Goal: Answer question/provide support: Share knowledge or assist other users

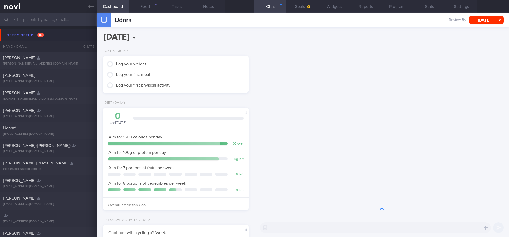
scroll to position [69, 139]
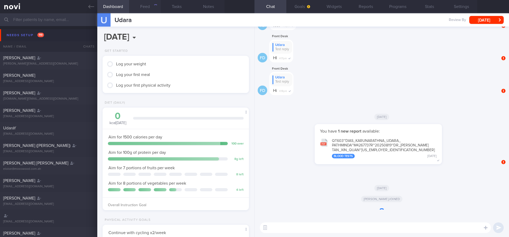
click at [145, 8] on button "Feed" at bounding box center [145, 6] width 32 height 13
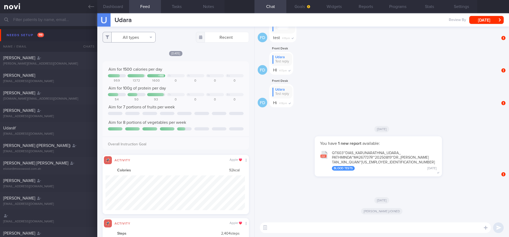
click at [127, 41] on button "All types" at bounding box center [129, 37] width 53 height 11
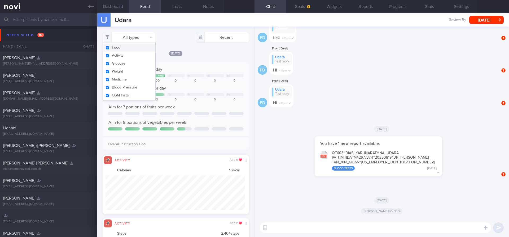
click at [119, 48] on button "Food" at bounding box center [129, 48] width 53 height 8
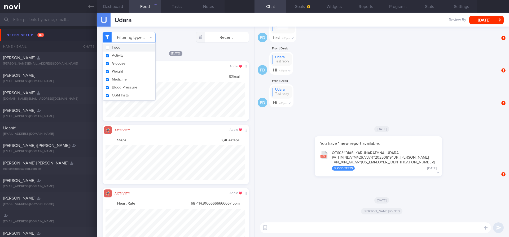
click at [119, 48] on button "Food" at bounding box center [129, 48] width 53 height 8
checkbox input "true"
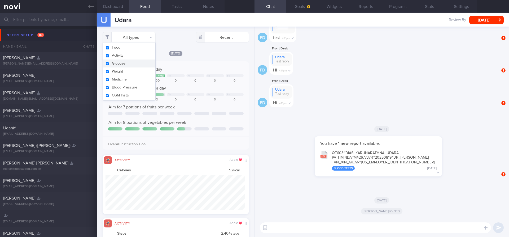
click at [119, 62] on button "Glucose" at bounding box center [129, 63] width 53 height 8
checkbox input "false"
click at [119, 57] on button "Activity" at bounding box center [129, 55] width 53 height 8
checkbox input "false"
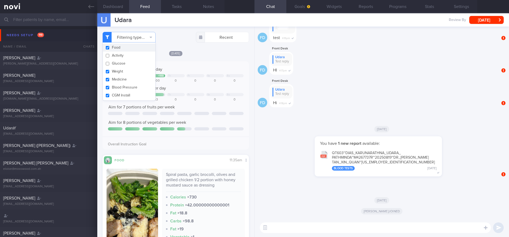
click at [165, 51] on div "[DATE]" at bounding box center [176, 53] width 146 height 6
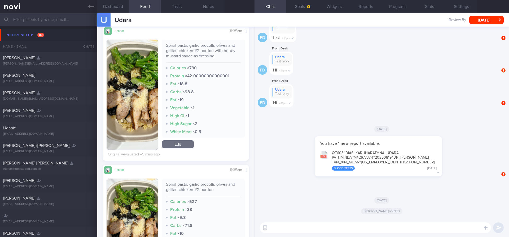
click at [142, 103] on button "button" at bounding box center [132, 95] width 51 height 110
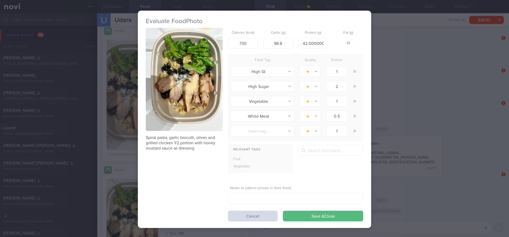
click at [166, 88] on button "button" at bounding box center [184, 79] width 77 height 103
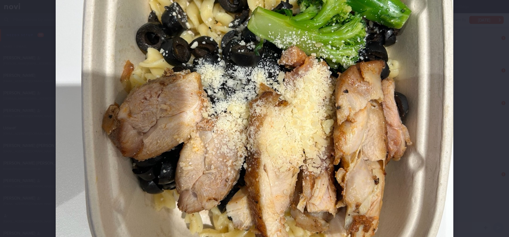
click at [214, 105] on img at bounding box center [255, 91] width 398 height 530
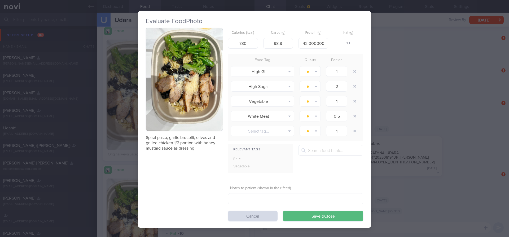
click at [190, 86] on button "button" at bounding box center [184, 79] width 77 height 103
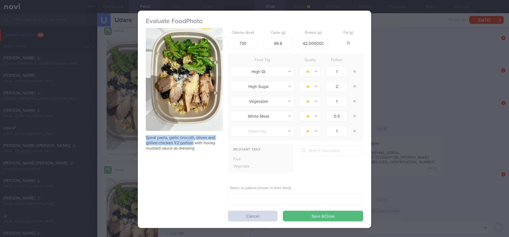
drag, startPoint x: 145, startPoint y: 137, endPoint x: 194, endPoint y: 142, distance: 49.3
click at [194, 142] on div "Evaluate Food Photo Spiral pasta, garlic brocolli, olives and grilled chicken 1…" at bounding box center [254, 119] width 233 height 217
copy p "Spiral pasta, garlic brocolli, olives and grilled chicken 1/2 portion"
click at [194, 147] on p "Spiral pasta, garlic brocolli, olives and grilled chicken 1/2 portion with hone…" at bounding box center [184, 143] width 77 height 16
drag, startPoint x: 198, startPoint y: 147, endPoint x: 144, endPoint y: 137, distance: 54.5
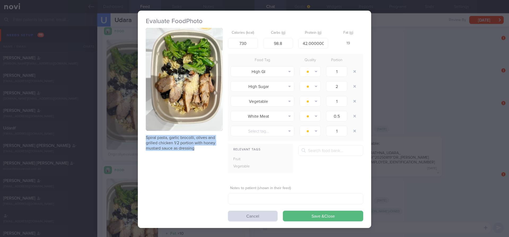
click at [144, 137] on div "Evaluate Food Photo Spiral pasta, garlic brocolli, olives and grilled chicken 1…" at bounding box center [254, 119] width 233 height 217
copy p "Spiral pasta, garlic brocolli, olives and grilled chicken 1/2 portion with hone…"
click at [269, 217] on button "Cancel" at bounding box center [253, 215] width 50 height 11
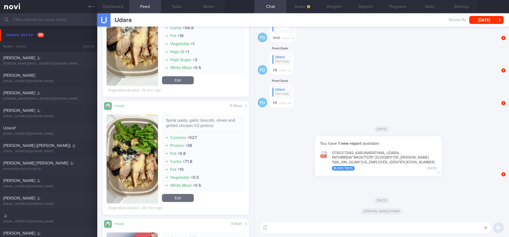
scroll to position [100, 0]
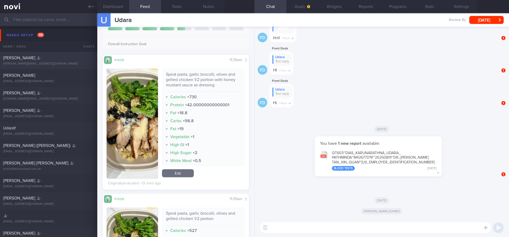
click at [49, 63] on div "[PERSON_NAME][EMAIL_ADDRESS][DOMAIN_NAME]" at bounding box center [48, 64] width 91 height 4
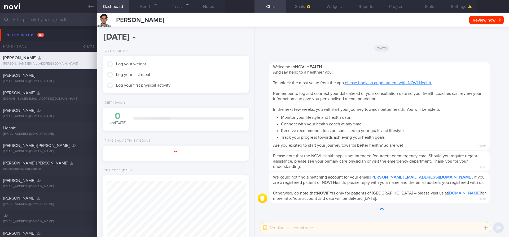
scroll to position [68, 137]
select select "9"
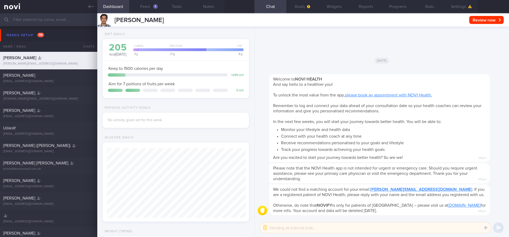
scroll to position [159, 0]
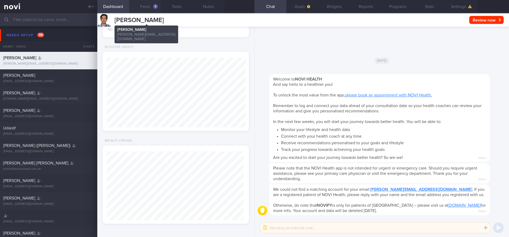
click at [148, 8] on button "Feed 1" at bounding box center [145, 6] width 32 height 13
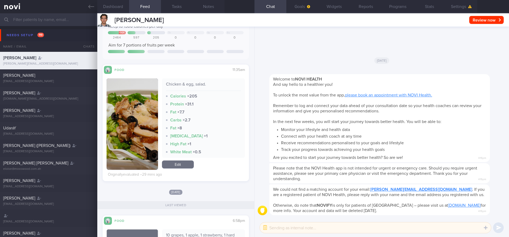
scroll to position [45, 0]
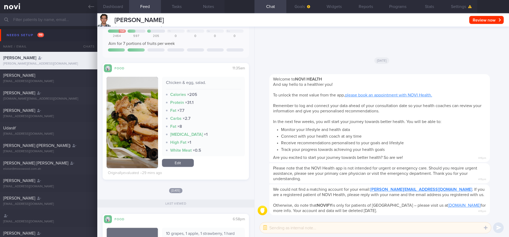
click at [134, 112] on button "button" at bounding box center [132, 122] width 51 height 91
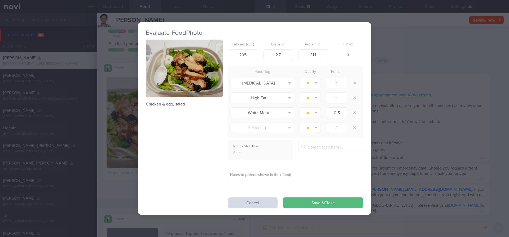
click at [171, 82] on button "button" at bounding box center [184, 69] width 77 height 58
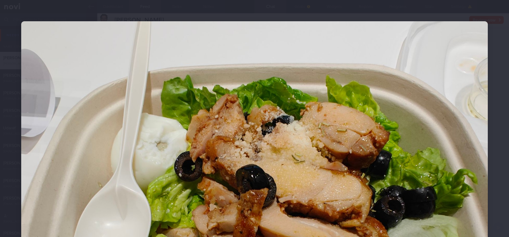
click at [498, 45] on div at bounding box center [254, 196] width 509 height 393
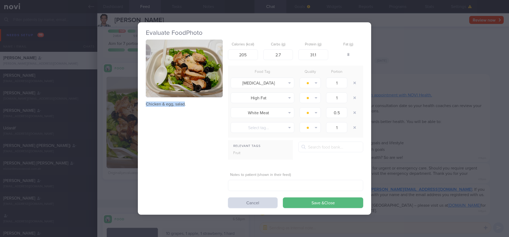
drag, startPoint x: 185, startPoint y: 105, endPoint x: 145, endPoint y: 103, distance: 39.8
click at [145, 103] on div "Evaluate Food Photo Chicken & egg, salad. Calories (kcal) 205 Carbs (g) 2.7 Pro…" at bounding box center [254, 118] width 233 height 192
copy p "Chicken & egg, salad"
click at [263, 200] on button "Cancel" at bounding box center [253, 202] width 50 height 11
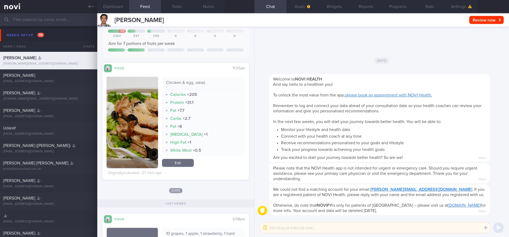
click at [86, 18] on input "text" at bounding box center [254, 19] width 509 height 13
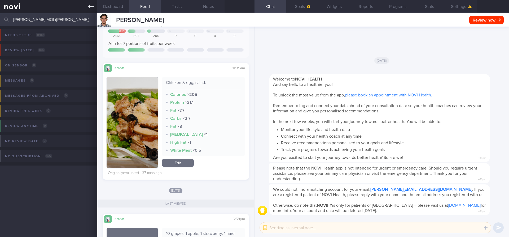
type input "[PERSON_NAME] MOI ([PERSON_NAME])"
click at [89, 1] on link at bounding box center [48, 6] width 97 height 13
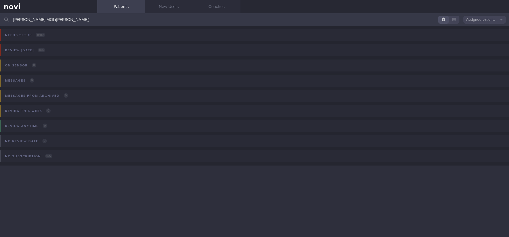
click at [490, 20] on button "Assigned patients" at bounding box center [485, 20] width 42 height 8
click at [487, 36] on button "All active patients" at bounding box center [485, 37] width 42 height 8
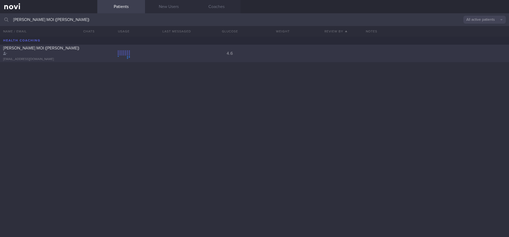
click at [200, 56] on div "[PERSON_NAME] MOI ([PERSON_NAME]) [EMAIL_ADDRESS][DOMAIN_NAME] 4.6" at bounding box center [254, 54] width 509 height 18
select select "9"
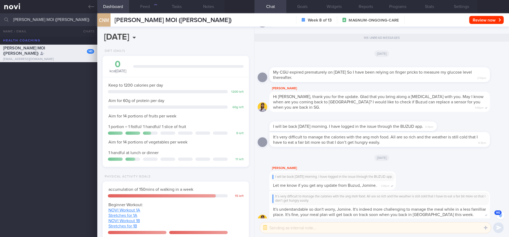
scroll to position [-3904, 0]
click at [502, 214] on button "145" at bounding box center [501, 215] width 8 height 8
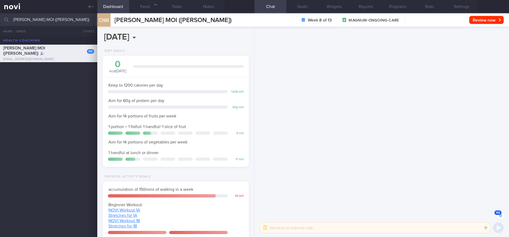
scroll to position [0, 0]
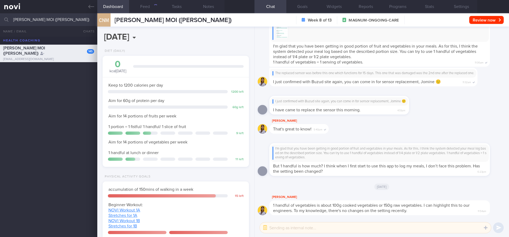
click at [402, 153] on div "I'm glad that you have been getting in good portion of fruit and vegetables in …" at bounding box center [380, 152] width 214 height 13
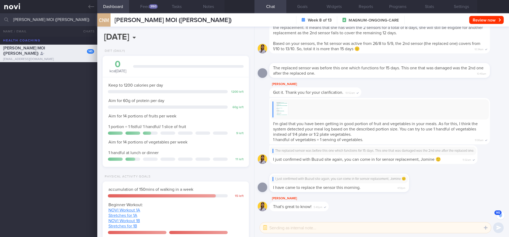
scroll to position [-78, 0]
click at [165, 8] on button "Tasks" at bounding box center [177, 6] width 32 height 13
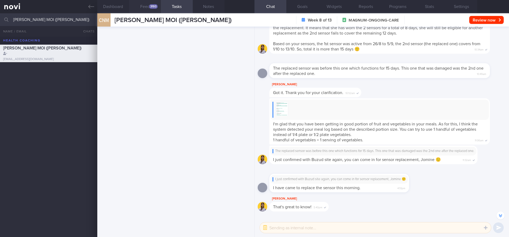
click at [153, 7] on div "3193" at bounding box center [153, 6] width 9 height 5
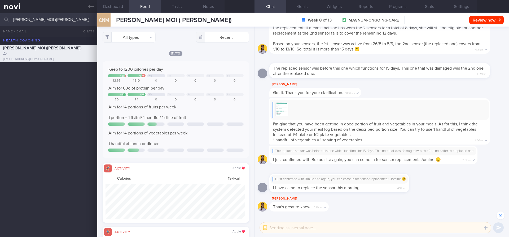
scroll to position [35, 140]
click at [134, 41] on button "All types" at bounding box center [129, 37] width 53 height 11
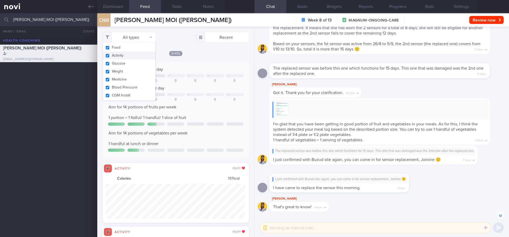
click at [128, 57] on button "Activity" at bounding box center [129, 55] width 53 height 8
checkbox input "false"
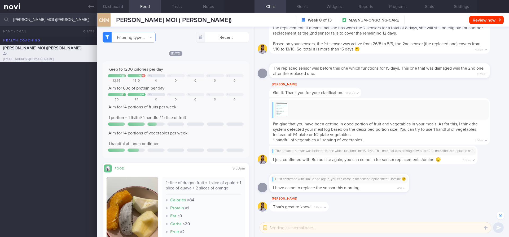
click at [202, 64] on div "Keep to 1200 calories per day + 26 + 310 We Th Fr Sa Su 1226 1510 0 0 0 0 0 Aim…" at bounding box center [176, 109] width 146 height 96
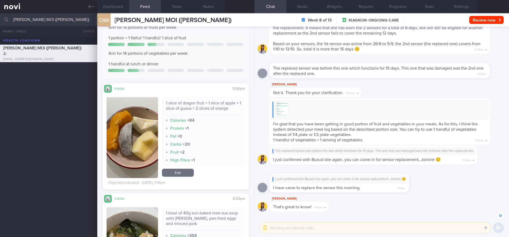
click at [176, 173] on link "Edit" at bounding box center [178, 172] width 32 height 8
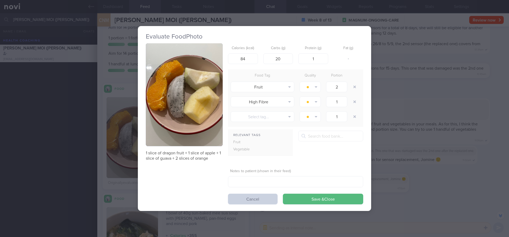
click at [254, 198] on button "Cancel" at bounding box center [253, 198] width 50 height 11
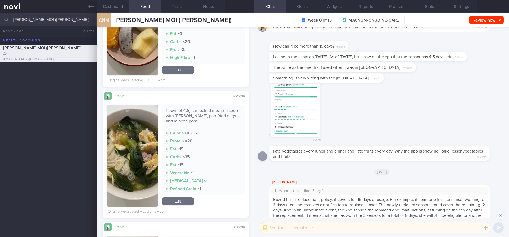
click at [295, 123] on button "button" at bounding box center [295, 110] width 53 height 53
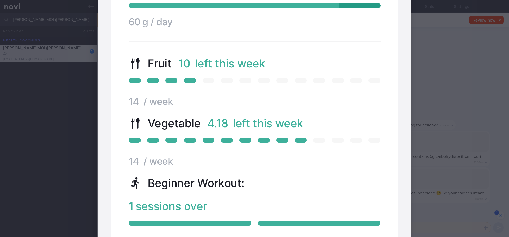
click at [429, 109] on div at bounding box center [254, 84] width 355 height 720
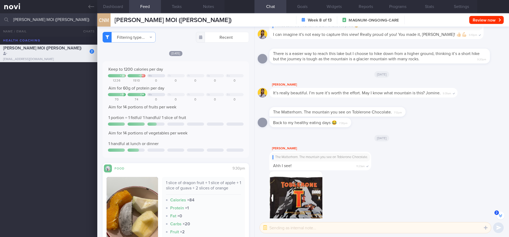
scroll to position [-3649, 0]
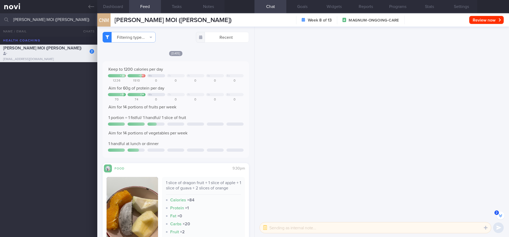
click at [502, 216] on button "2" at bounding box center [501, 215] width 8 height 8
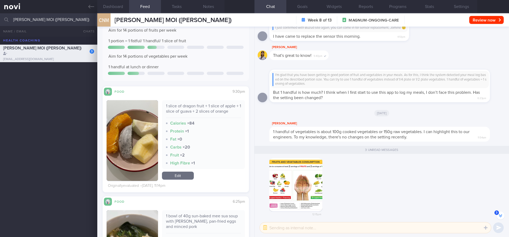
scroll to position [96, 0]
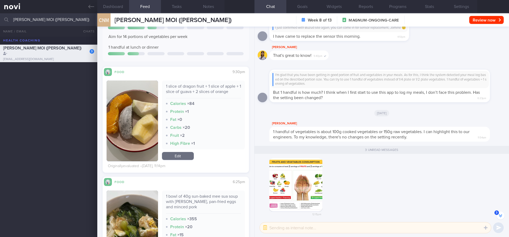
click at [123, 110] on button "button" at bounding box center [132, 120] width 51 height 81
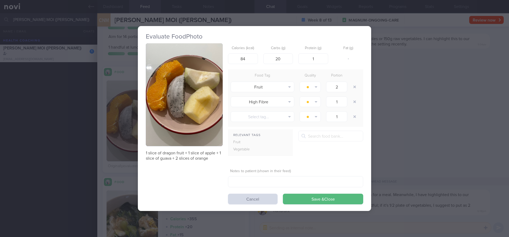
click at [180, 87] on button "button" at bounding box center [184, 94] width 77 height 103
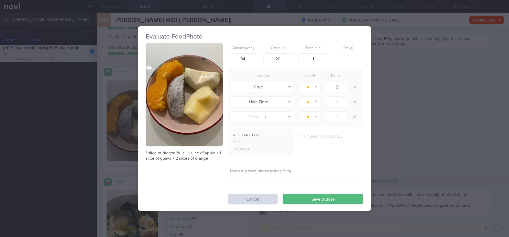
click at [462, 44] on div "Evaluate Food Photo 1 slice of dragon fruit + 1 slice of apple + 1 slice of gua…" at bounding box center [254, 118] width 509 height 237
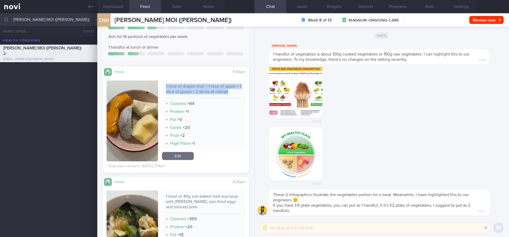
drag, startPoint x: 165, startPoint y: 84, endPoint x: 237, endPoint y: 93, distance: 72.5
click at [237, 93] on div "1 slice of dragon fruit + 1 slice of apple + 1 slice of guava + 2 slices of ora…" at bounding box center [203, 114] width 83 height 69
copy div "1 slice of dragon fruit + 1 slice of apple + 1 slice of guava + 2 slices of ora…"
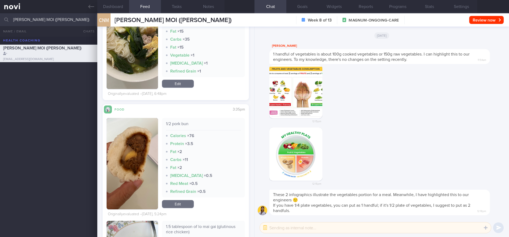
scroll to position [344, 0]
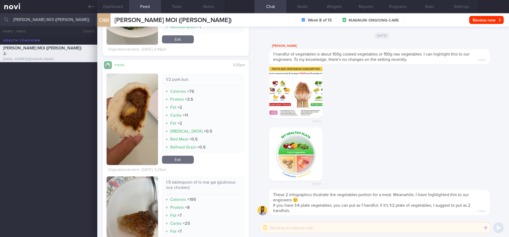
click at [144, 105] on button "button" at bounding box center [132, 118] width 51 height 91
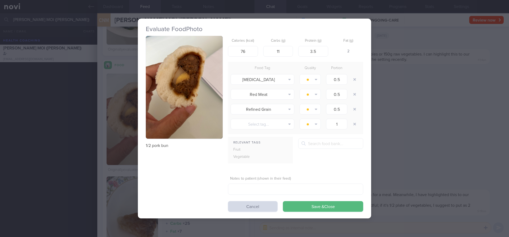
click at [206, 88] on button "button" at bounding box center [184, 87] width 77 height 103
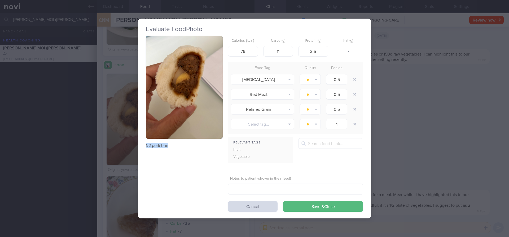
drag, startPoint x: 175, startPoint y: 146, endPoint x: 143, endPoint y: 145, distance: 31.9
click at [143, 145] on div "Evaluate Food Photo 1/2 pork bun Calories (kcal) 76 Carbs (g) 11 Protein (g) 3.…" at bounding box center [254, 118] width 233 height 199
copy p "1/2 pork bun"
